Goal: Contribute content

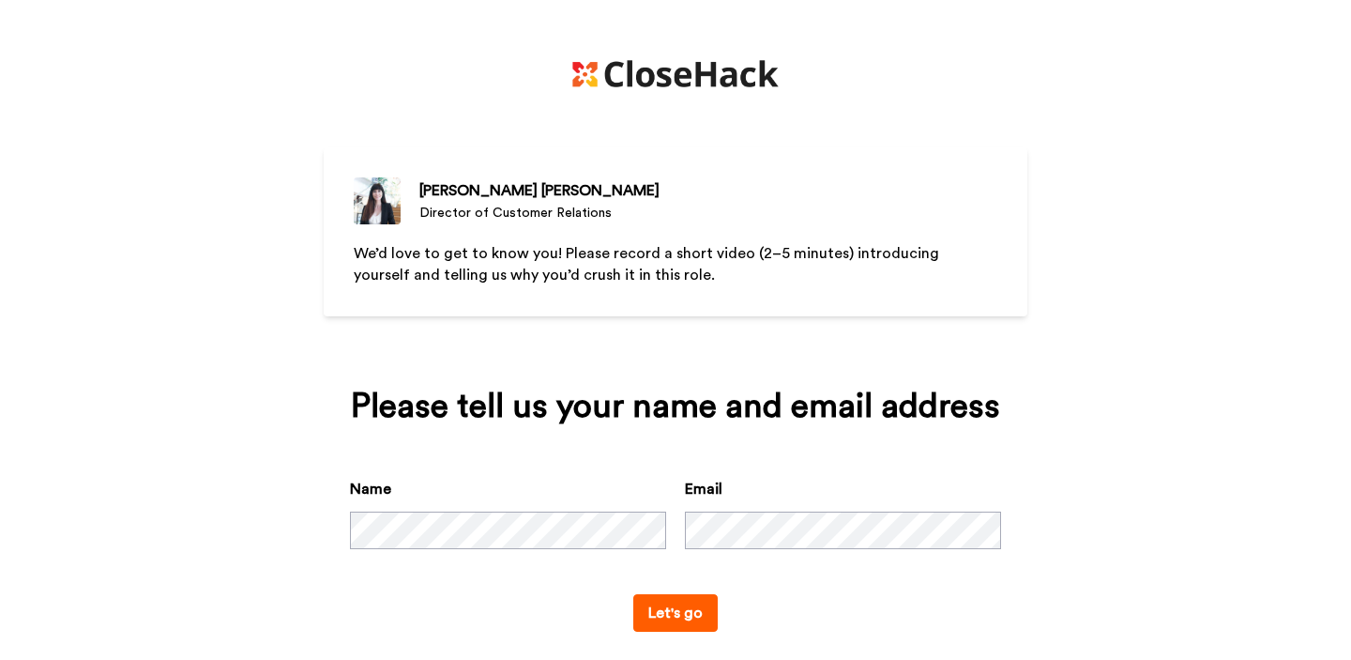
click at [673, 609] on button "Let's go" at bounding box center [675, 613] width 84 height 38
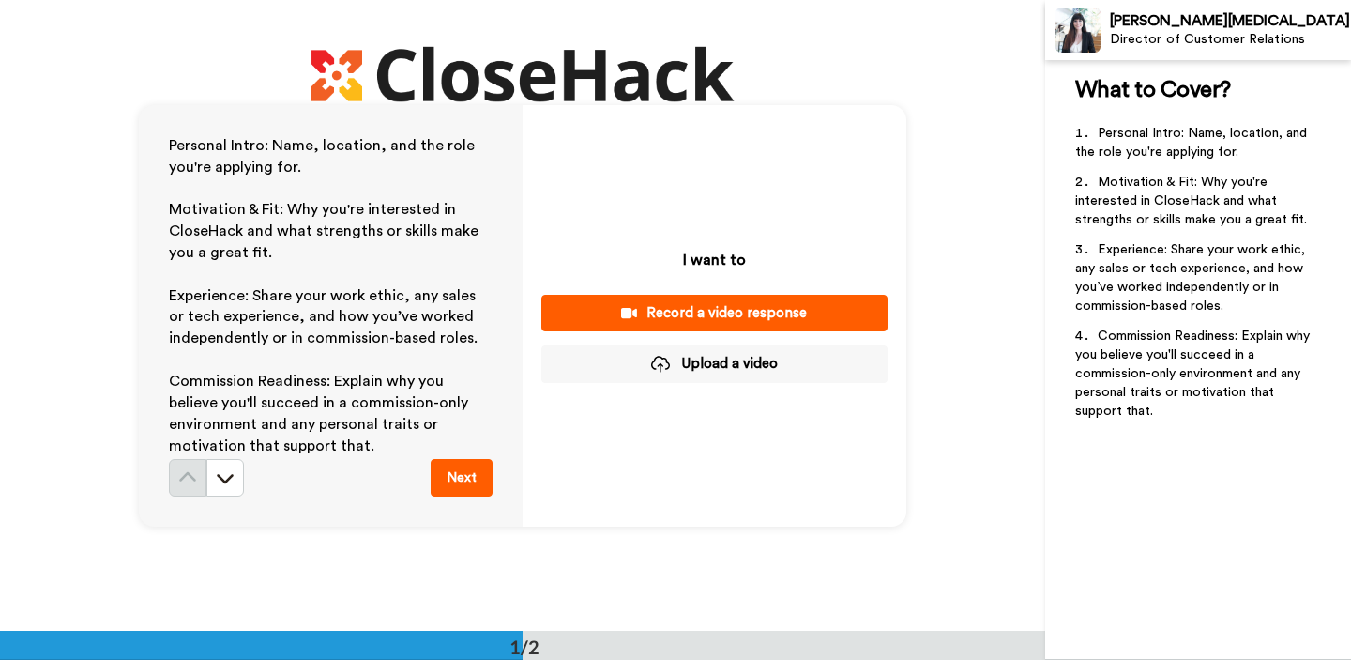
click at [635, 358] on button "Upload a video" at bounding box center [714, 363] width 346 height 37
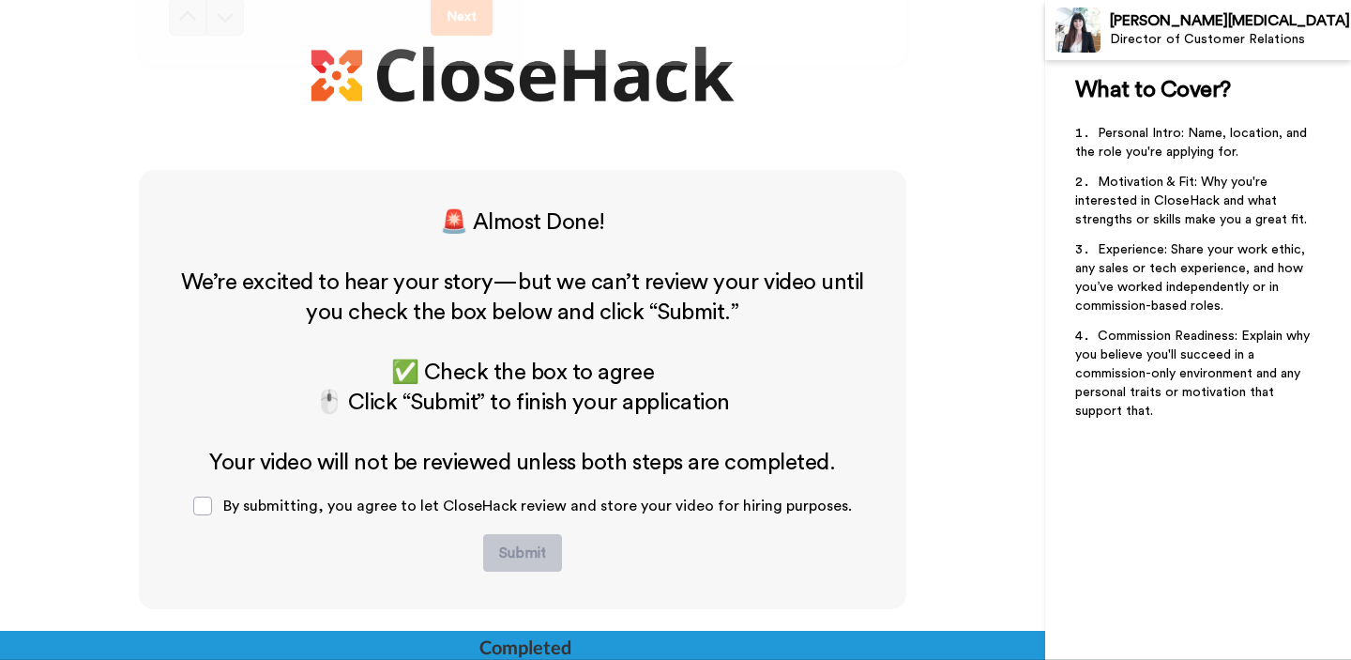
scroll to position [477, 0]
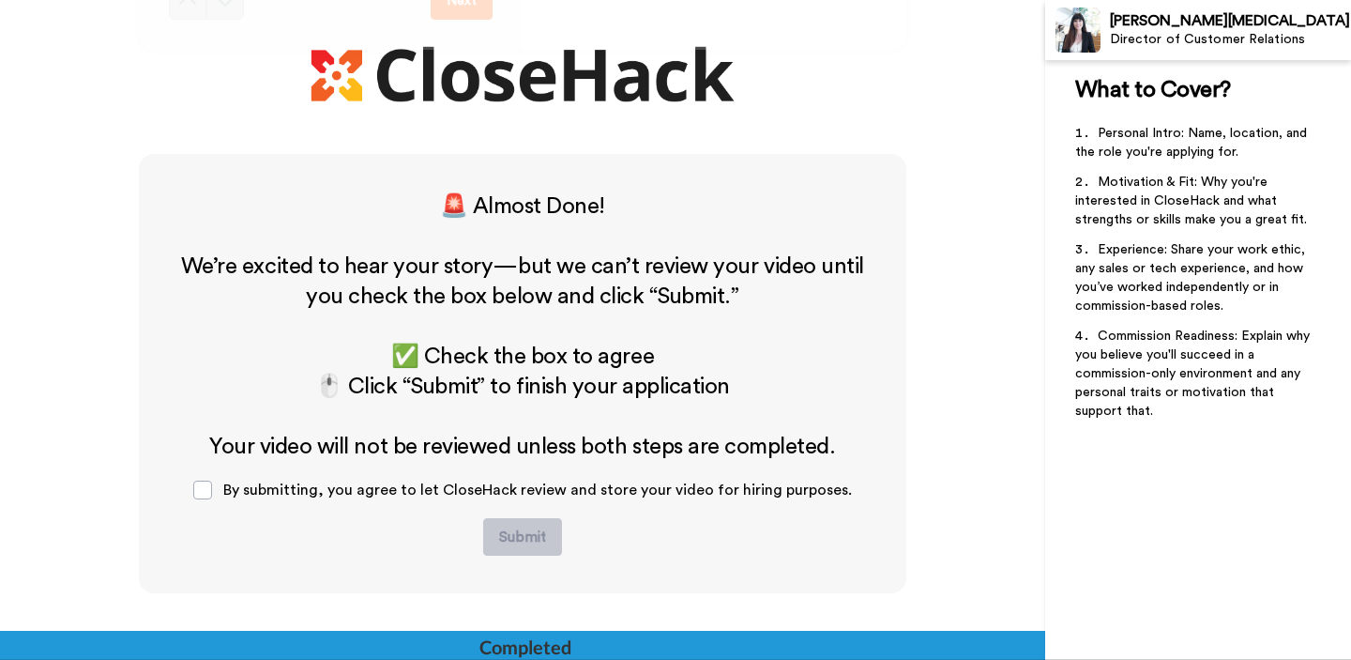
click at [254, 487] on span "By submitting, you agree to let CloseHack review and store your video for hirin…" at bounding box center [537, 489] width 629 height 15
click at [222, 490] on div "By submitting, you agree to let CloseHack review and store your video for hirin…" at bounding box center [522, 490] width 689 height 56
click at [205, 490] on span at bounding box center [202, 489] width 19 height 19
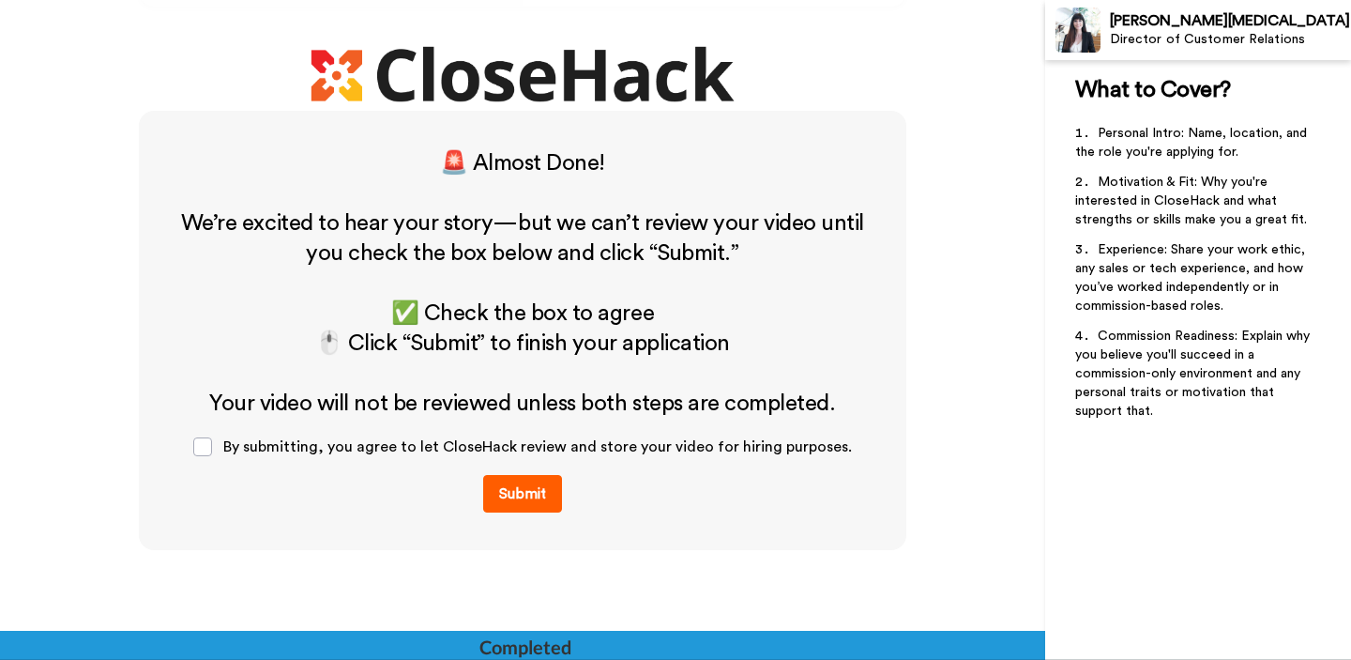
scroll to position [523, 0]
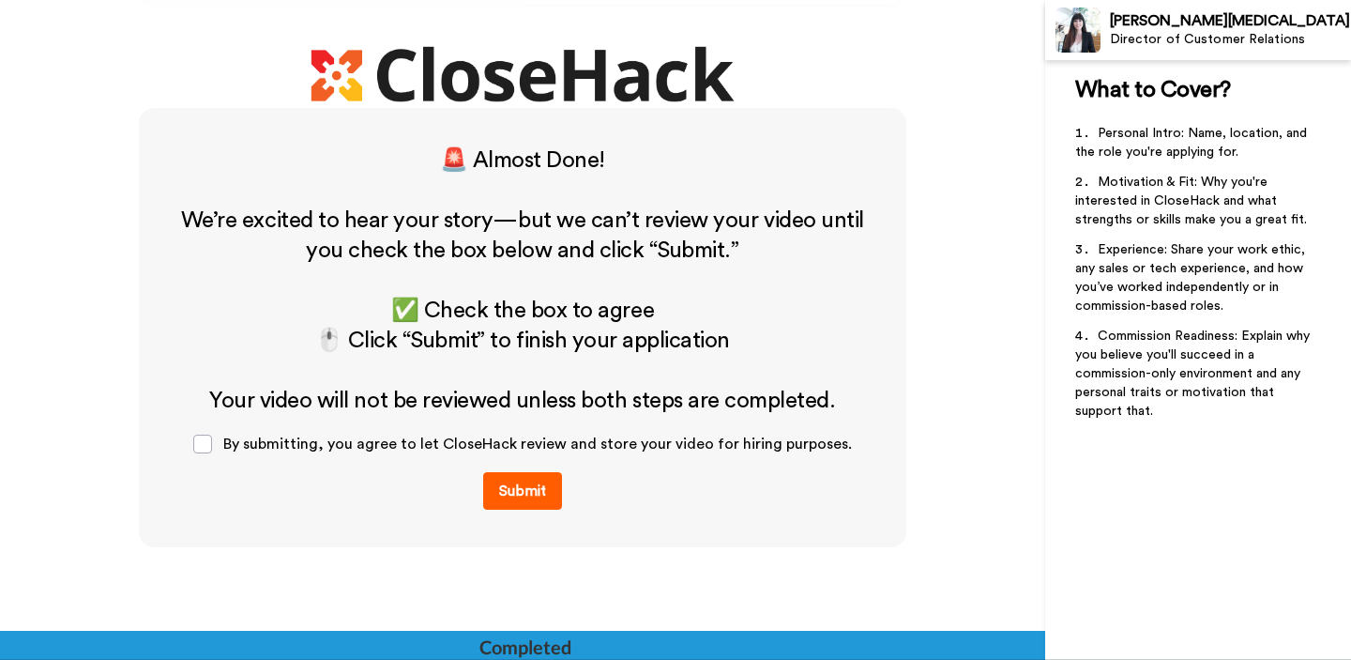
click at [530, 483] on button "Submit" at bounding box center [522, 491] width 79 height 38
